Goal: Task Accomplishment & Management: Use online tool/utility

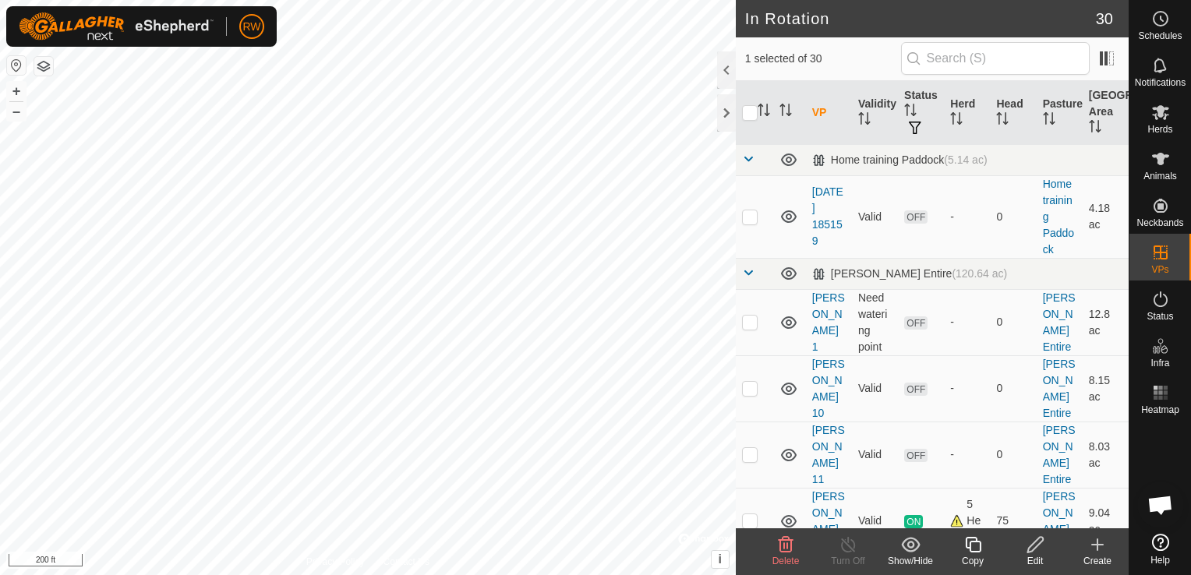
checkbox input "true"
checkbox input "false"
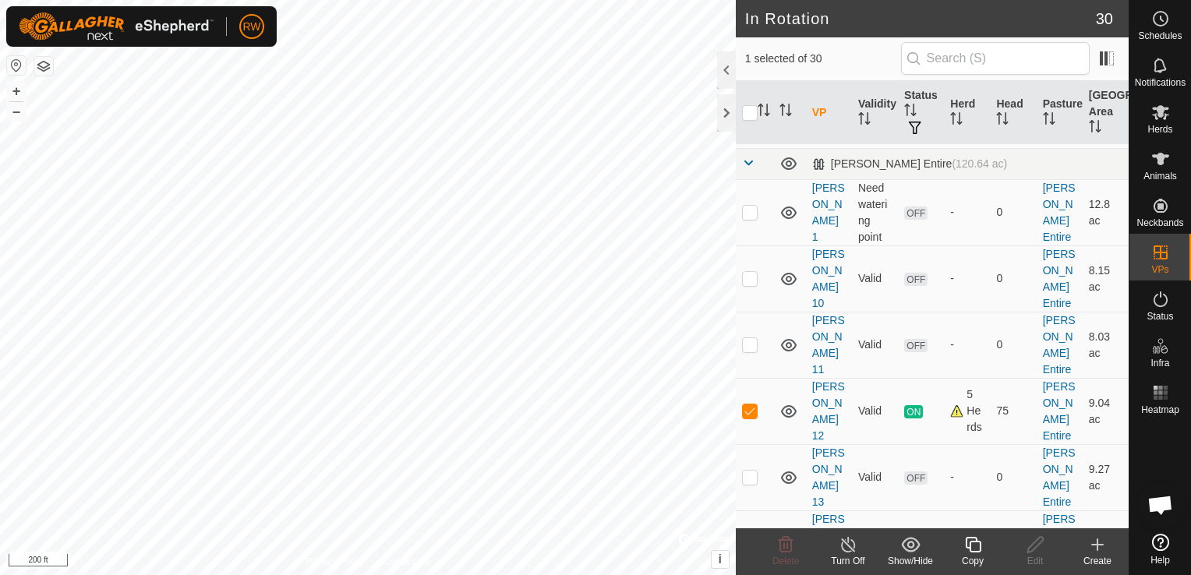
scroll to position [113, 0]
click at [832, 443] on link "[PERSON_NAME] 13" at bounding box center [828, 474] width 33 height 62
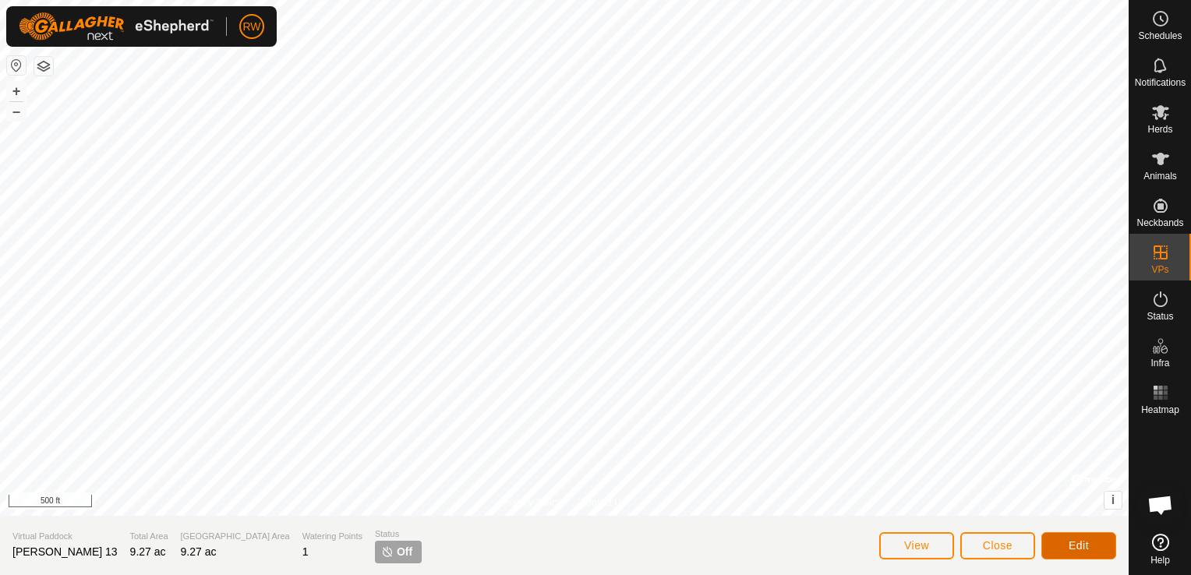
click at [1064, 541] on button "Edit" at bounding box center [1078, 545] width 75 height 27
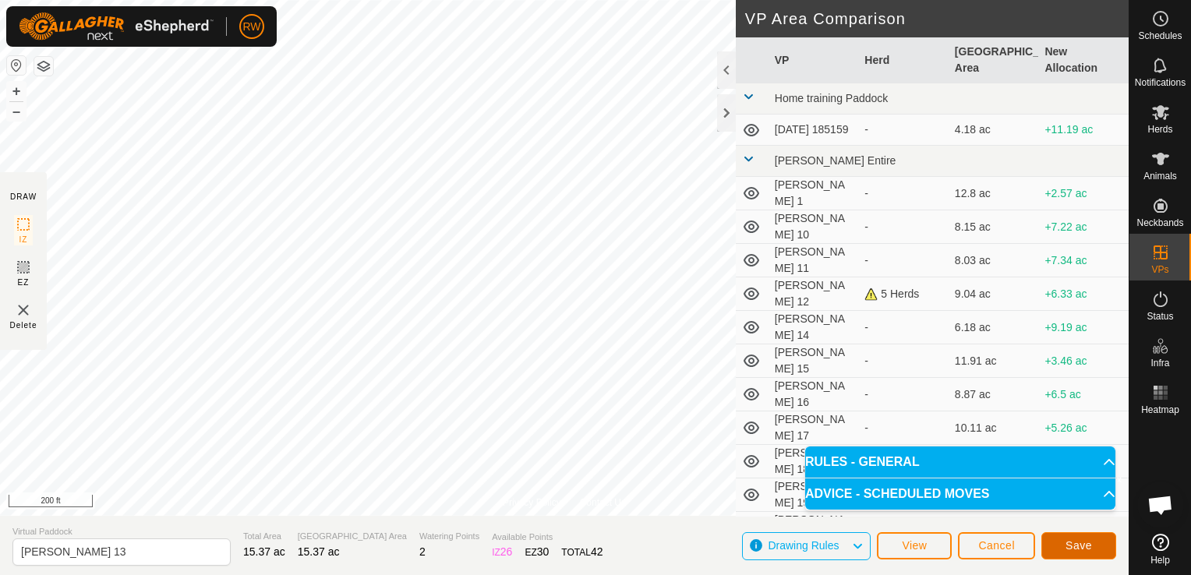
click at [1086, 547] on span "Save" at bounding box center [1078, 545] width 26 height 12
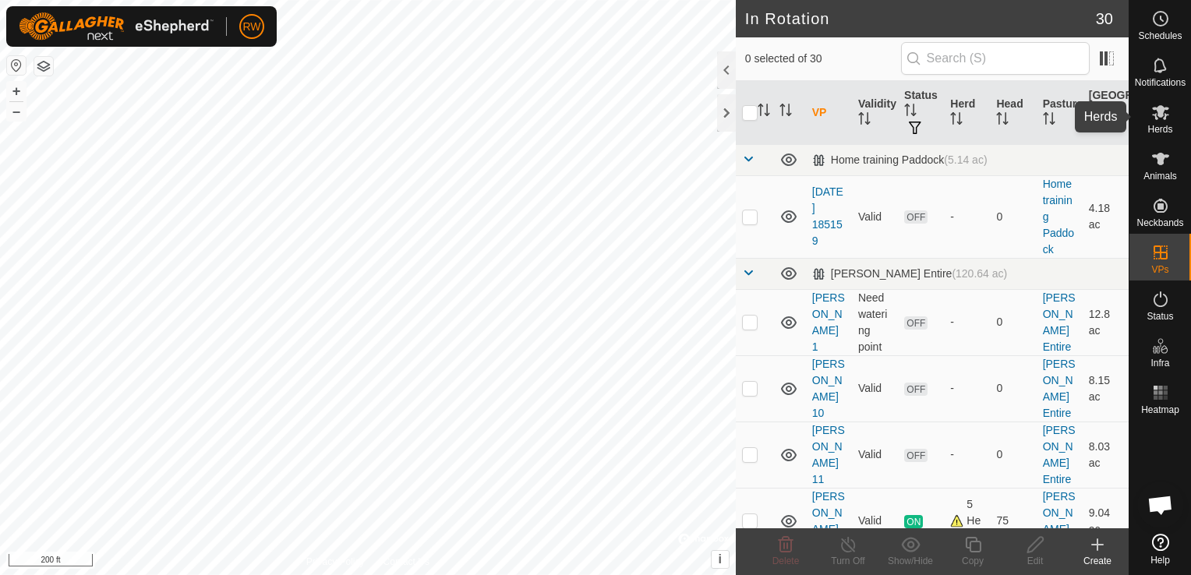
click at [1166, 109] on icon at bounding box center [1160, 112] width 19 height 19
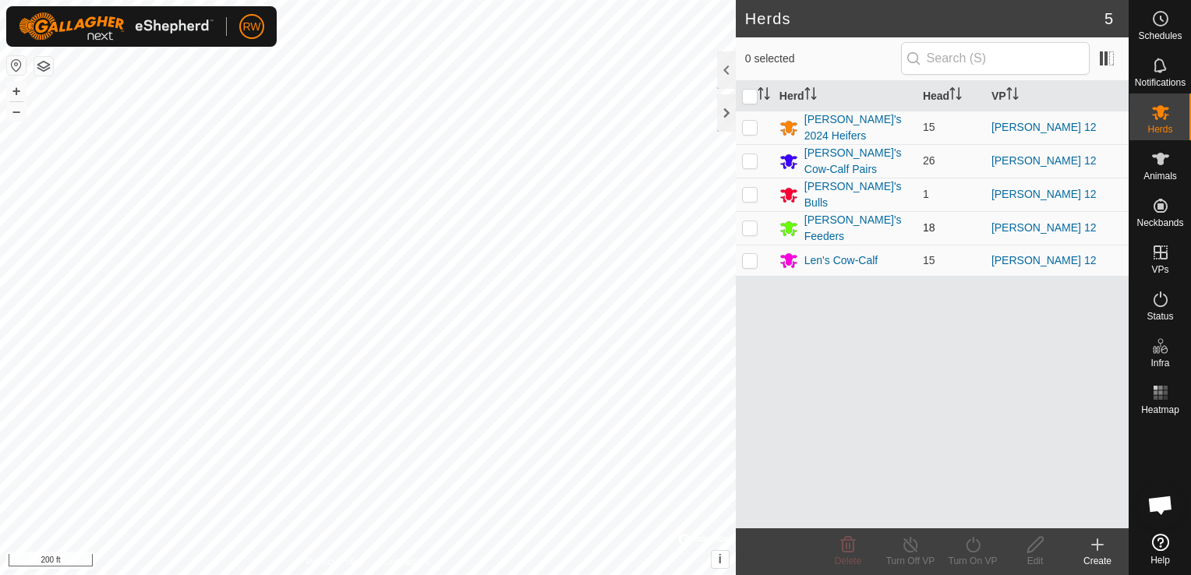
drag, startPoint x: 750, startPoint y: 94, endPoint x: 758, endPoint y: 222, distance: 128.0
click at [750, 94] on input "checkbox" at bounding box center [750, 97] width 16 height 16
checkbox input "true"
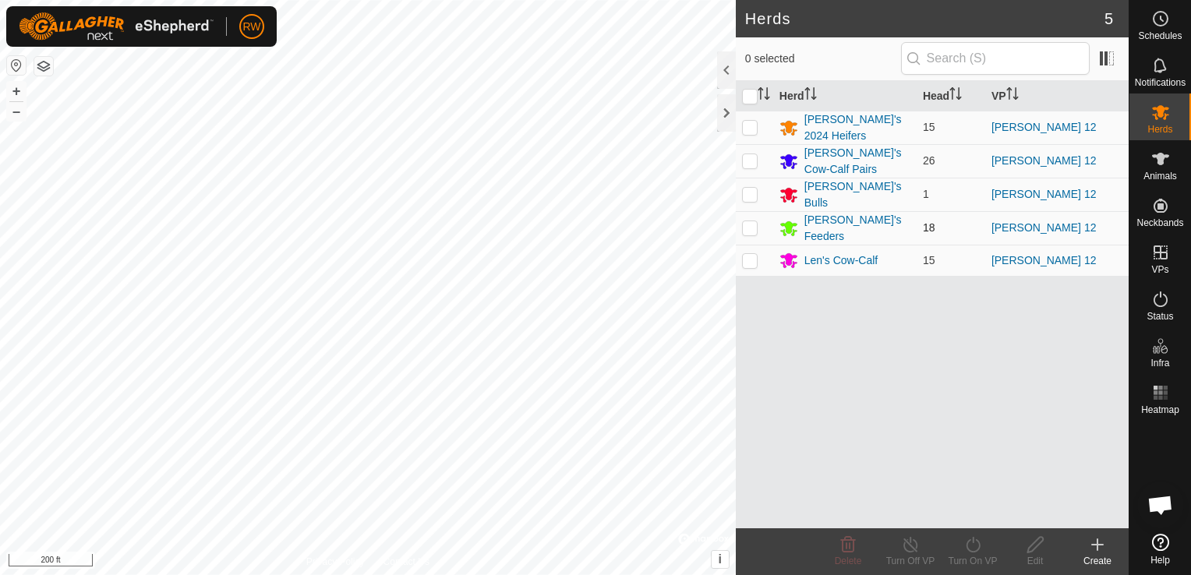
checkbox input "true"
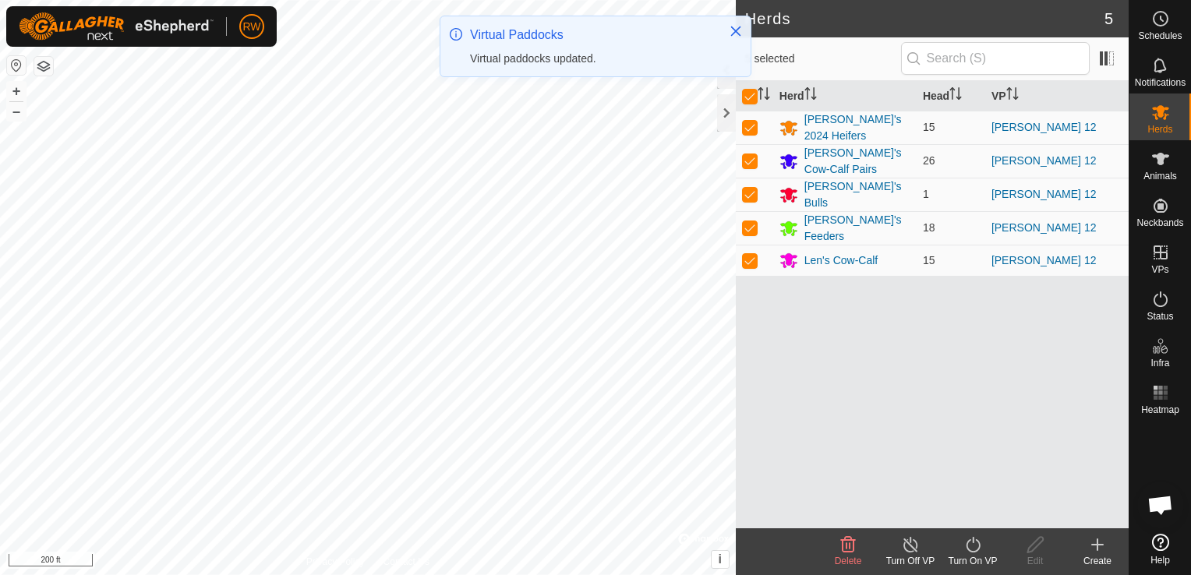
click at [980, 550] on icon at bounding box center [972, 544] width 19 height 19
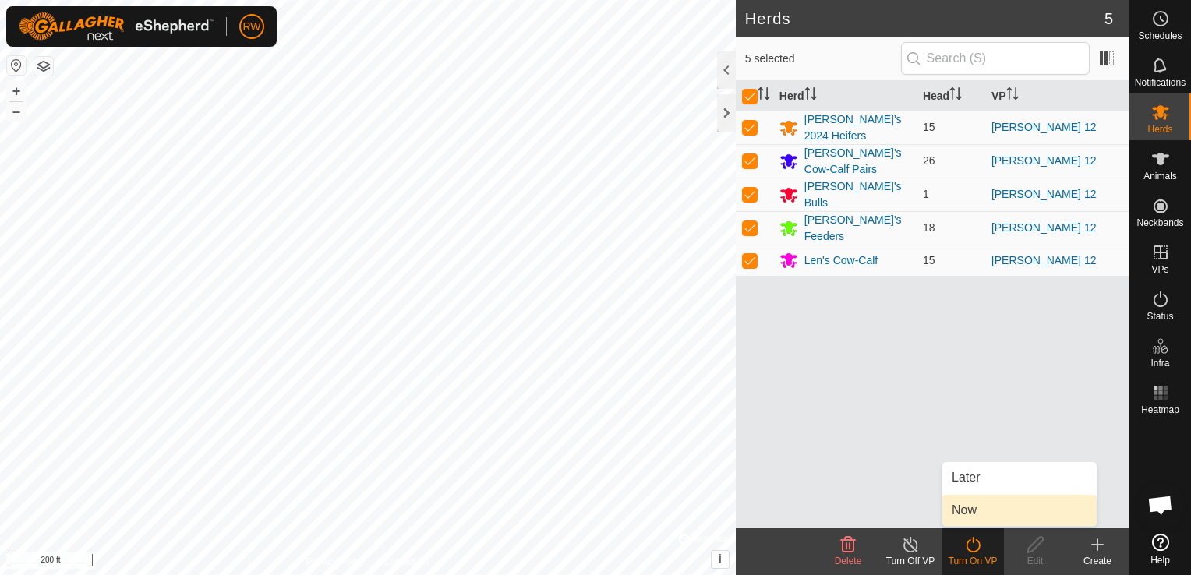
click at [985, 504] on link "Now" at bounding box center [1019, 510] width 154 height 31
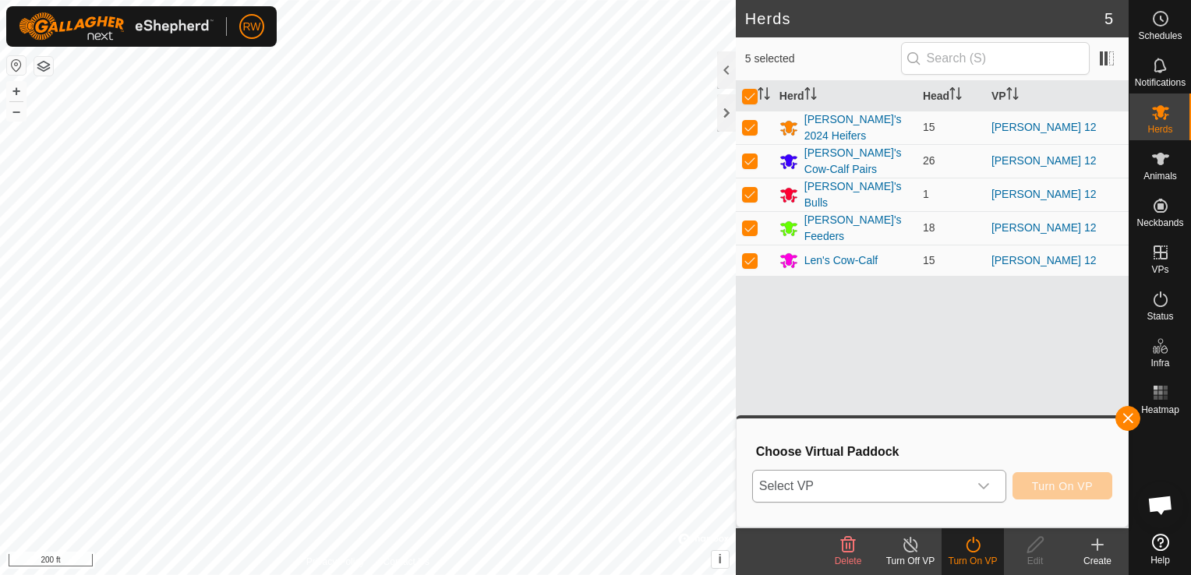
click at [986, 487] on icon "dropdown trigger" at bounding box center [983, 486] width 11 height 6
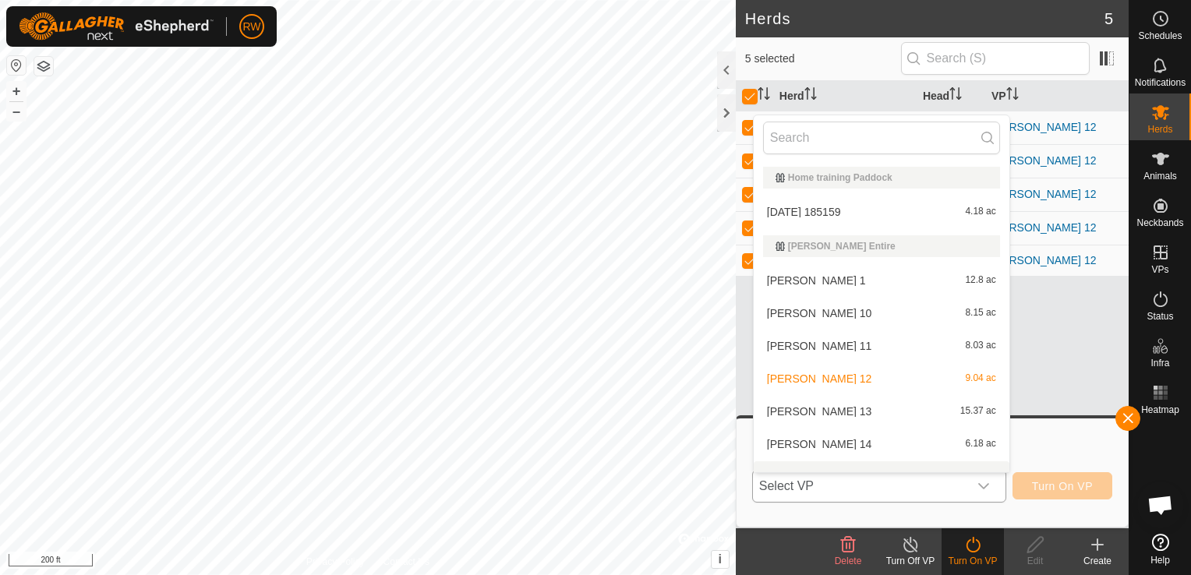
scroll to position [20, 0]
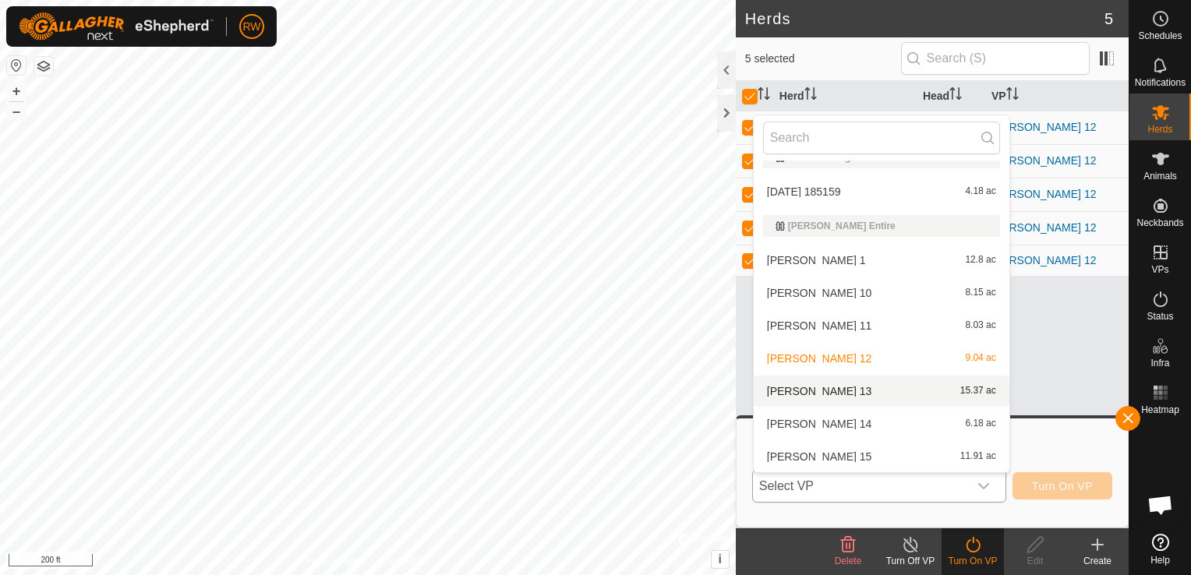
click at [819, 388] on li "[PERSON_NAME] 13 15.37 ac" at bounding box center [881, 391] width 256 height 31
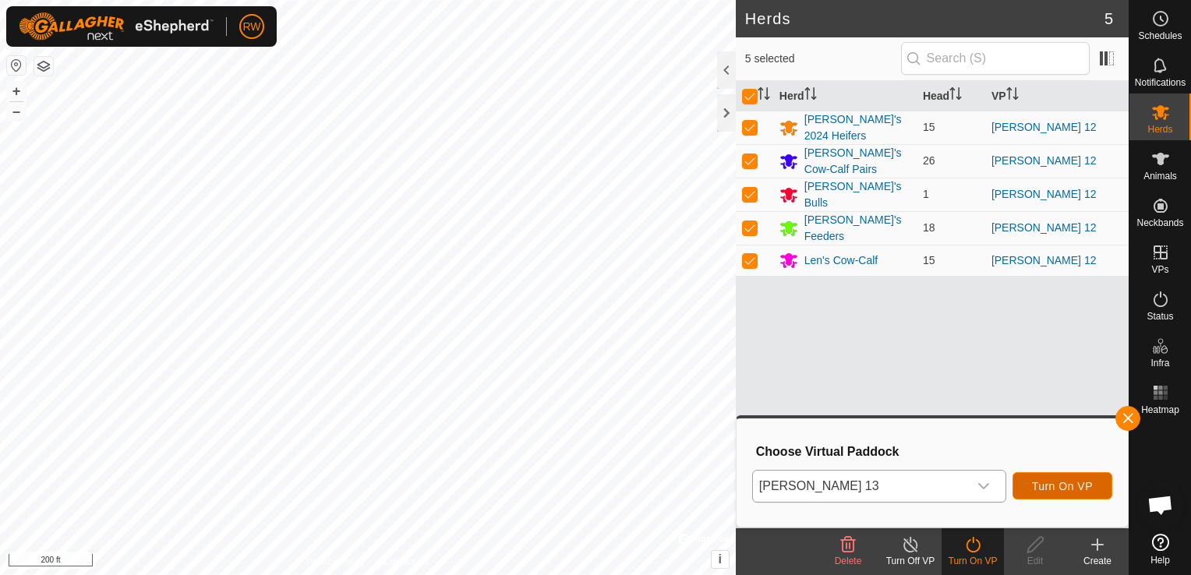
click at [1080, 489] on span "Turn On VP" at bounding box center [1062, 486] width 61 height 12
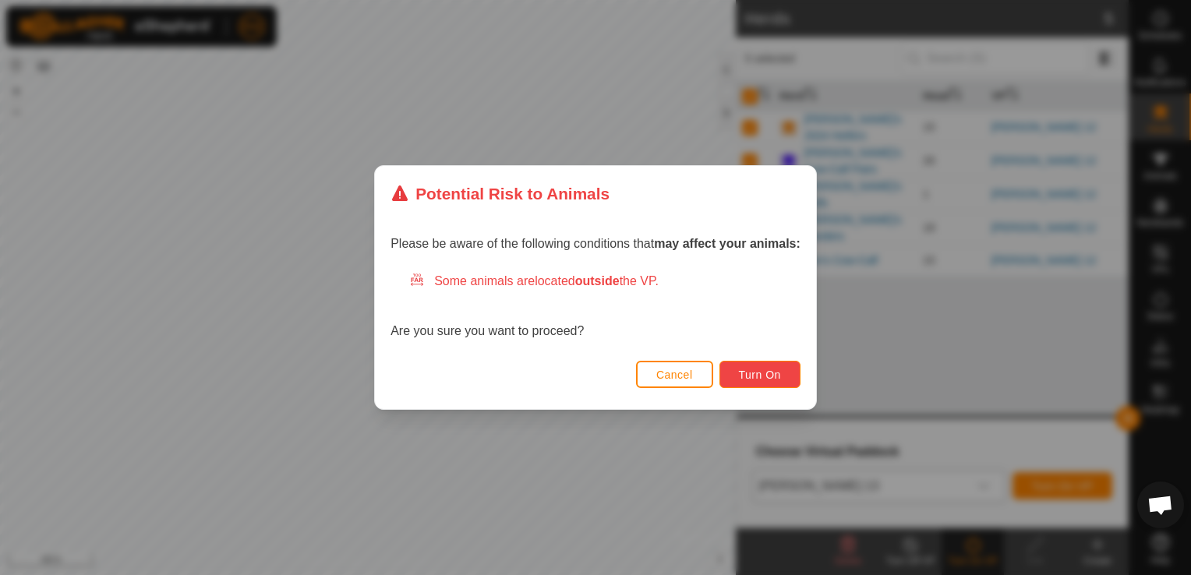
click at [751, 373] on span "Turn On" at bounding box center [760, 375] width 42 height 12
